Goal: Information Seeking & Learning: Find specific fact

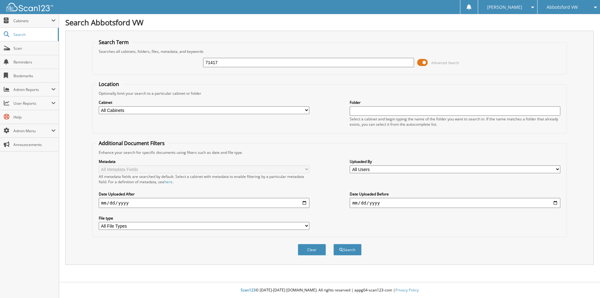
type input "71417"
click at [333, 244] on button "Search" at bounding box center [347, 250] width 28 height 12
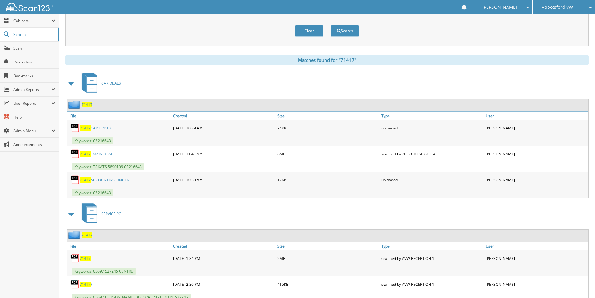
scroll to position [250, 0]
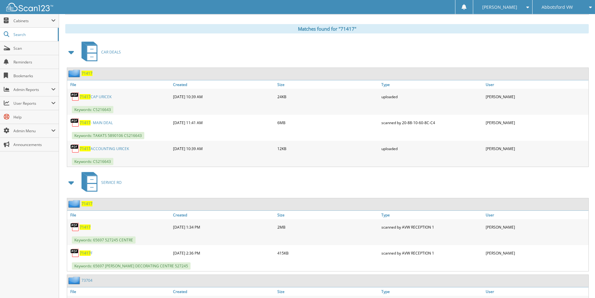
click at [100, 122] on link "71417 - MAIN DEAL" at bounding box center [96, 122] width 33 height 5
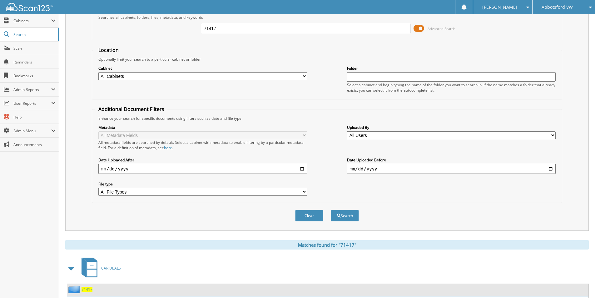
scroll to position [0, 0]
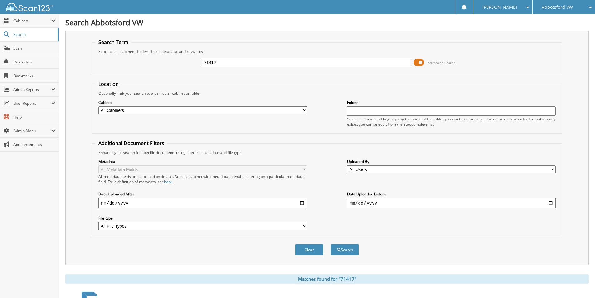
drag, startPoint x: 227, startPoint y: 63, endPoint x: 181, endPoint y: 61, distance: 46.0
click at [185, 61] on div "71417 Advanced Search" at bounding box center [327, 62] width 464 height 17
type input "BT071300"
click at [331, 244] on button "Search" at bounding box center [345, 250] width 28 height 12
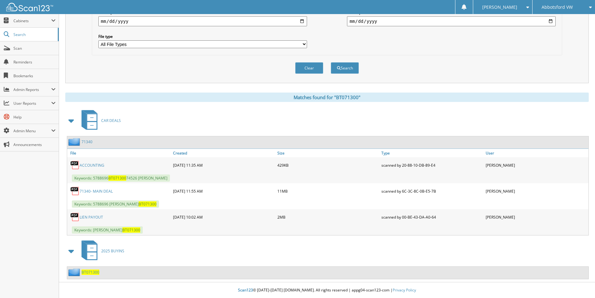
scroll to position [182, 0]
click at [103, 190] on link "71340- MAIN DEAL" at bounding box center [96, 190] width 33 height 5
click at [102, 190] on link "71340- MAIN DEAL" at bounding box center [96, 190] width 33 height 5
click at [102, 191] on link "71340- MAIN DEAL" at bounding box center [96, 190] width 33 height 5
